Goal: Navigation & Orientation: Find specific page/section

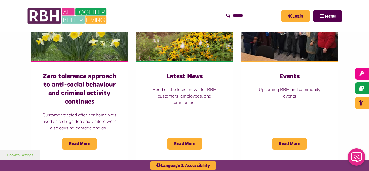
scroll to position [399, 0]
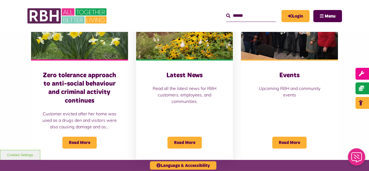
click at [177, 43] on img at bounding box center [184, 29] width 97 height 60
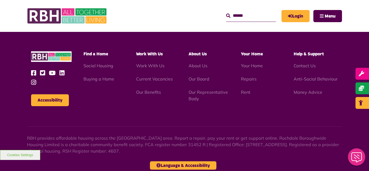
scroll to position [588, 0]
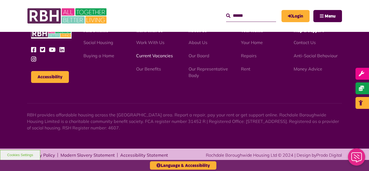
click at [153, 55] on link "Current Vacancies" at bounding box center [154, 55] width 37 height 5
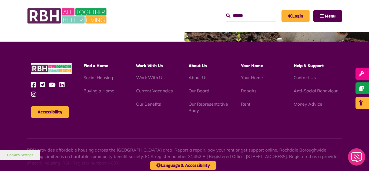
scroll to position [772, 0]
